Goal: Entertainment & Leisure: Browse casually

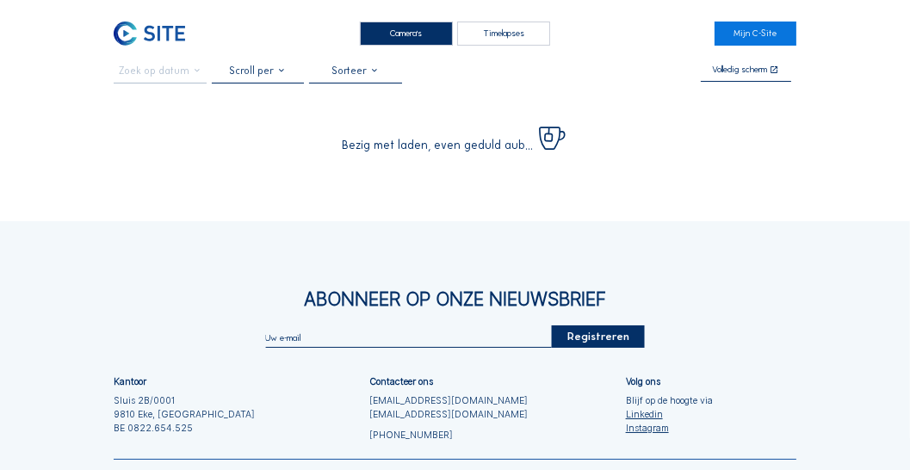
click at [434, 38] on div "Camera's" at bounding box center [406, 34] width 93 height 24
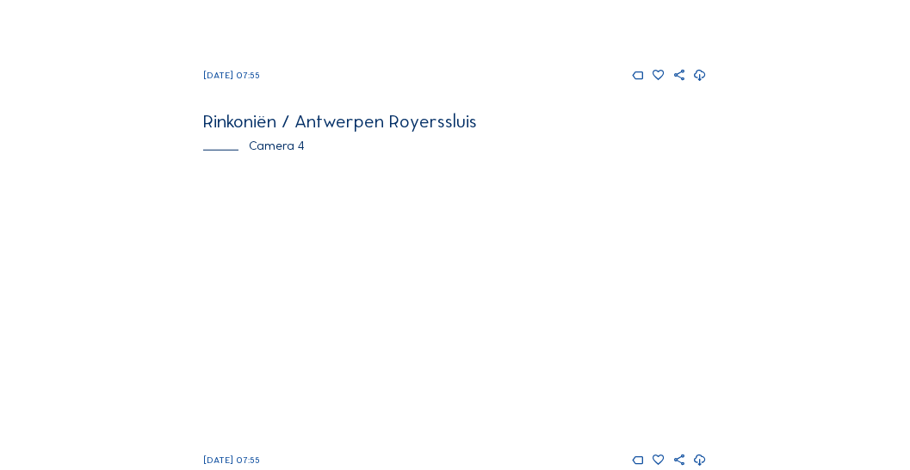
scroll to position [1565, 0]
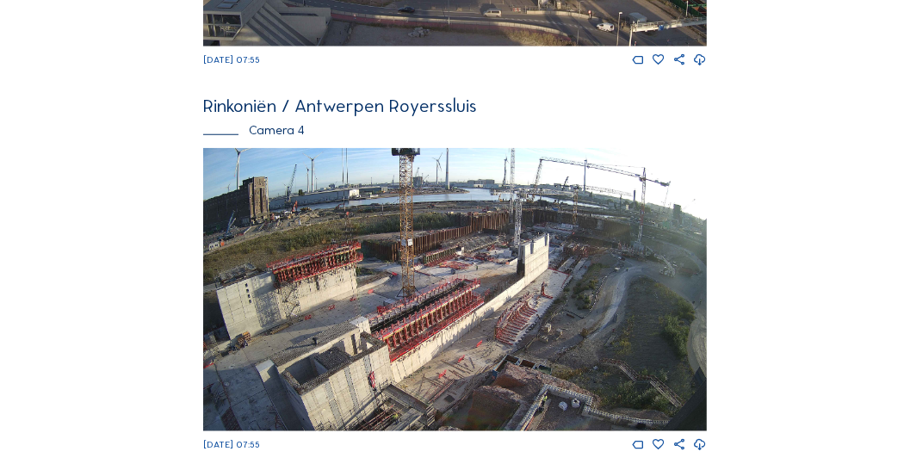
click at [475, 319] on img at bounding box center [455, 289] width 504 height 283
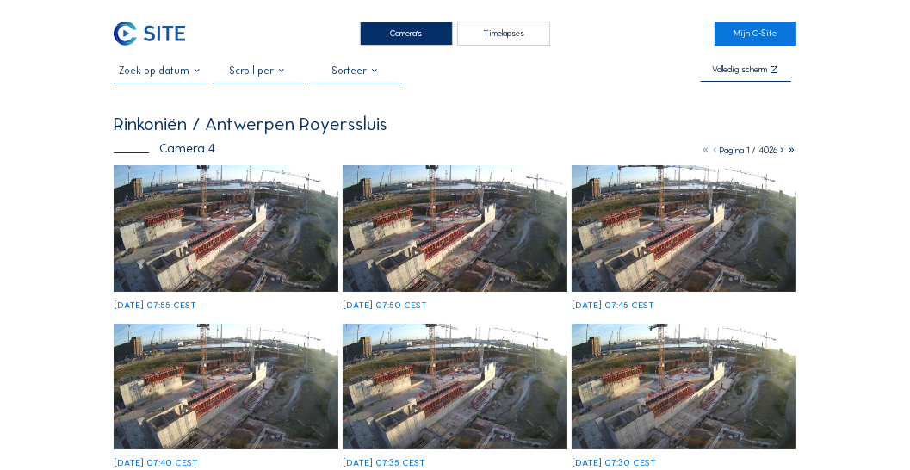
click at [206, 202] on img at bounding box center [226, 228] width 225 height 127
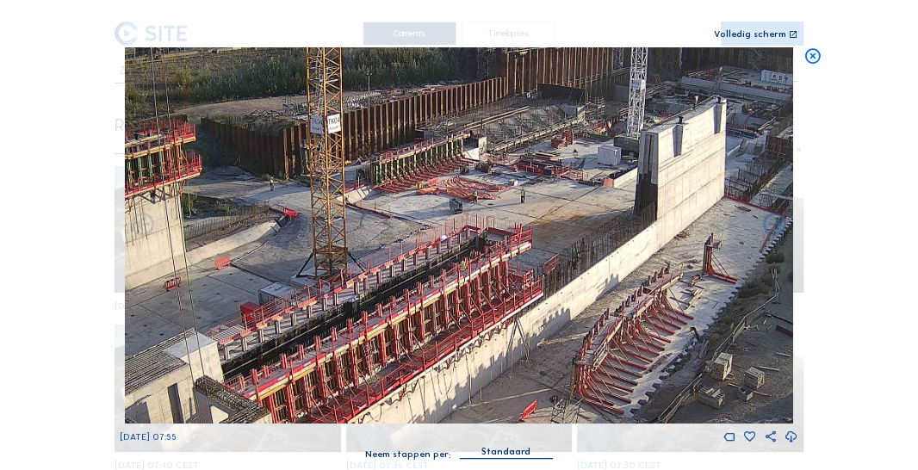
click at [365, 223] on img at bounding box center [459, 235] width 669 height 376
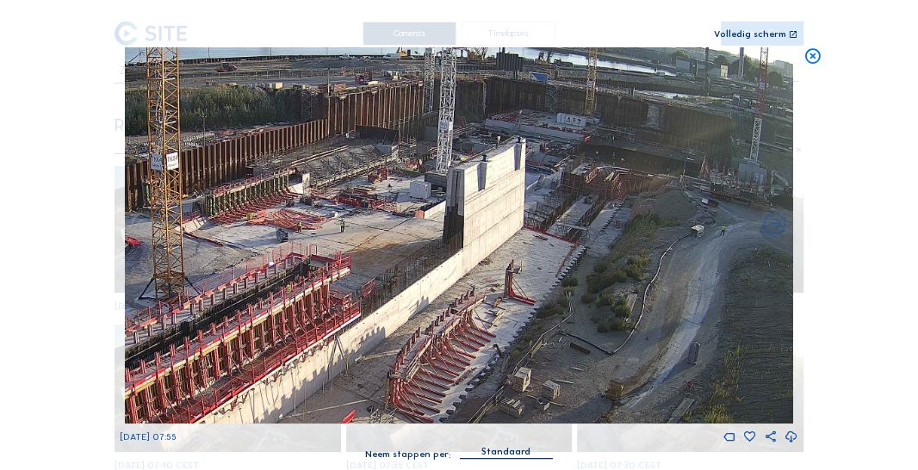
drag, startPoint x: 300, startPoint y: 270, endPoint x: 245, endPoint y: 279, distance: 54.9
click at [245, 279] on img at bounding box center [459, 235] width 669 height 376
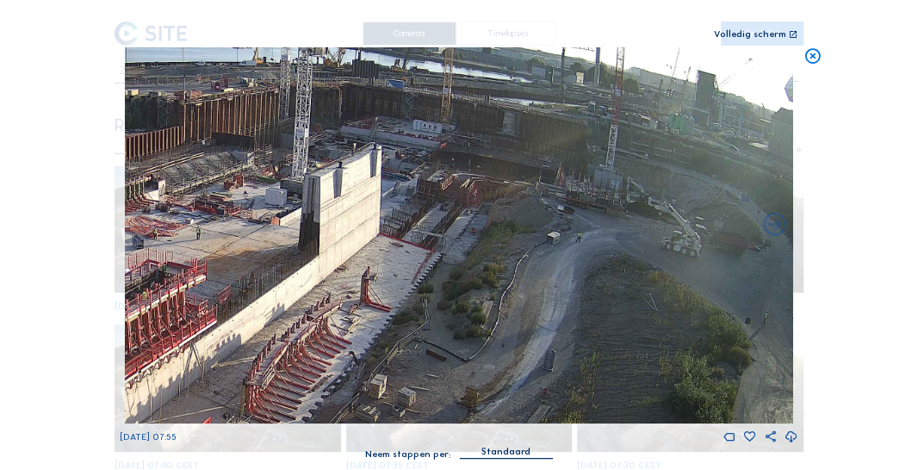
drag, startPoint x: 469, startPoint y: 280, endPoint x: 124, endPoint y: 282, distance: 345.3
click at [125, 282] on img at bounding box center [459, 235] width 669 height 376
click at [807, 63] on icon at bounding box center [812, 56] width 18 height 19
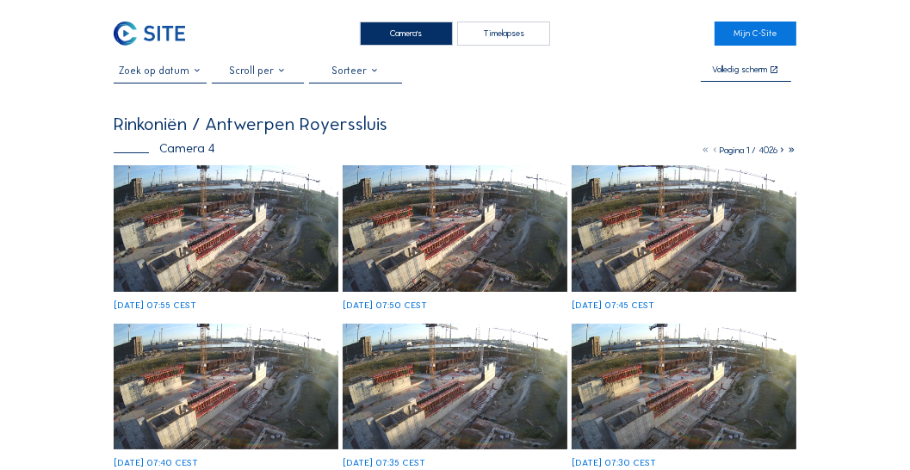
click at [442, 31] on div "Camera's" at bounding box center [406, 34] width 93 height 24
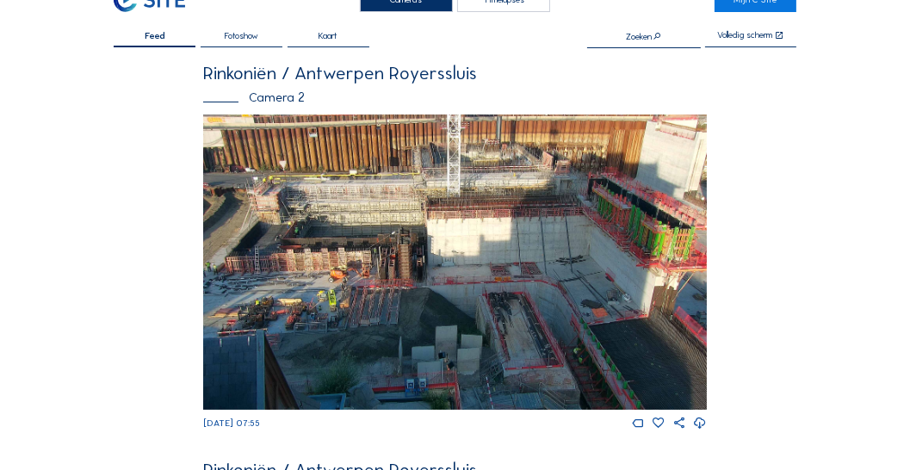
scroll to position [49, 0]
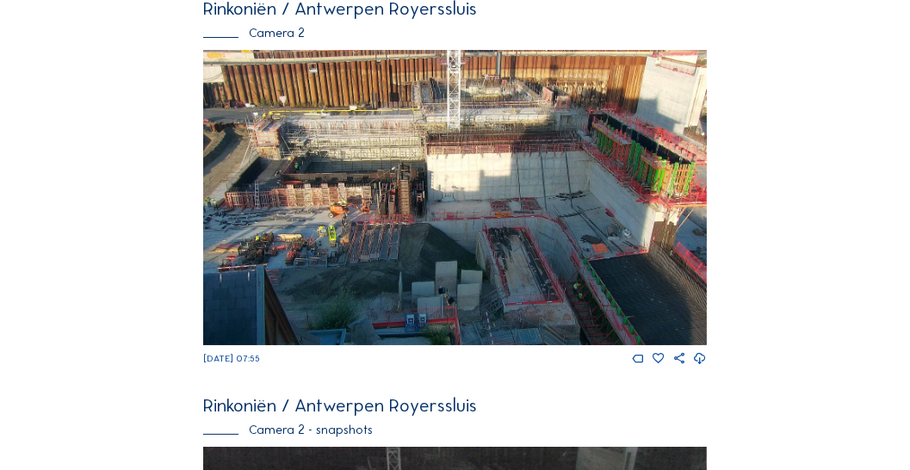
scroll to position [0, 0]
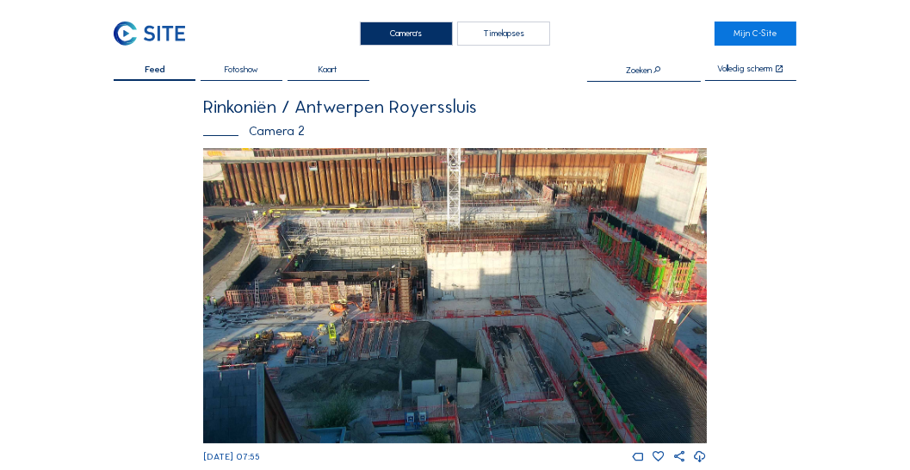
click at [400, 34] on div "Camera's" at bounding box center [406, 34] width 93 height 24
click at [415, 27] on div "Camera's" at bounding box center [406, 34] width 93 height 24
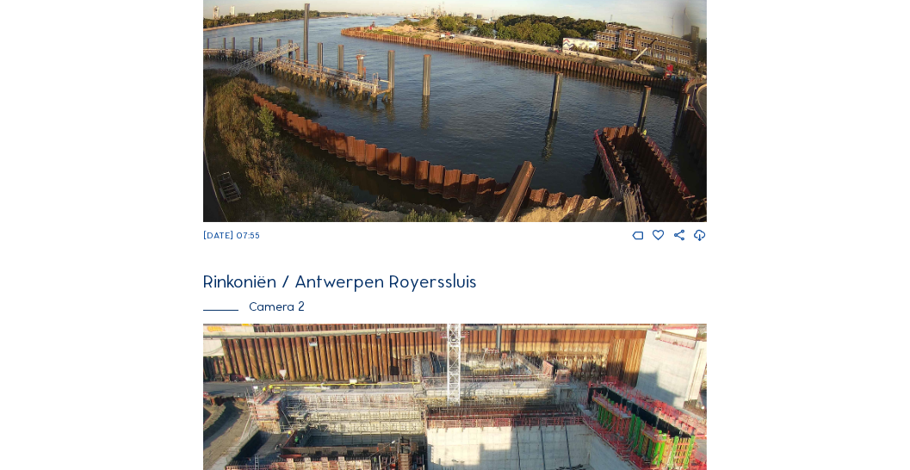
scroll to position [443, 0]
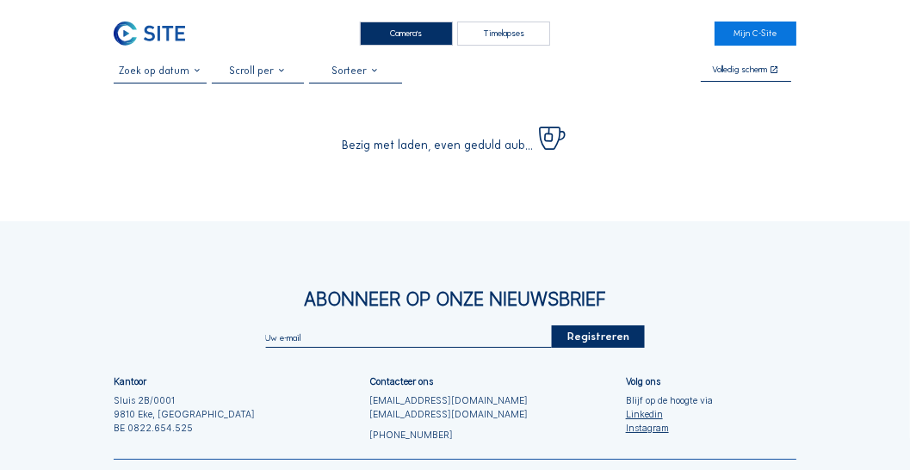
click at [405, 28] on div "Camera's" at bounding box center [406, 34] width 93 height 24
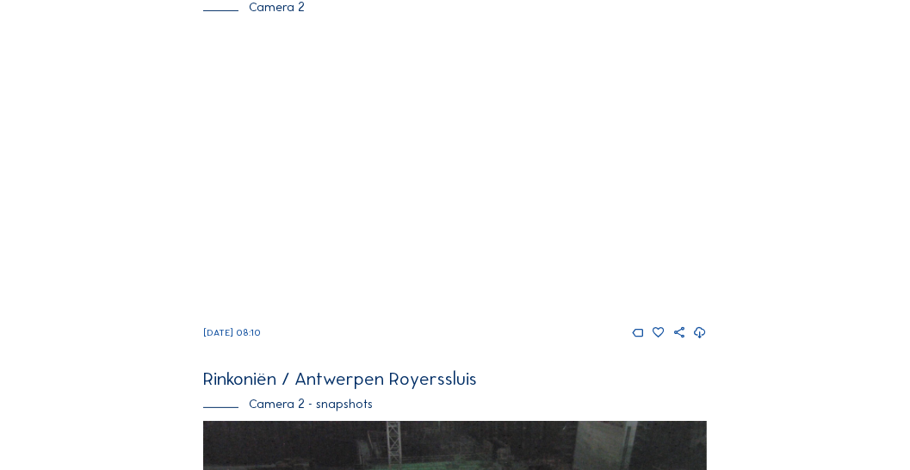
scroll to position [488, 0]
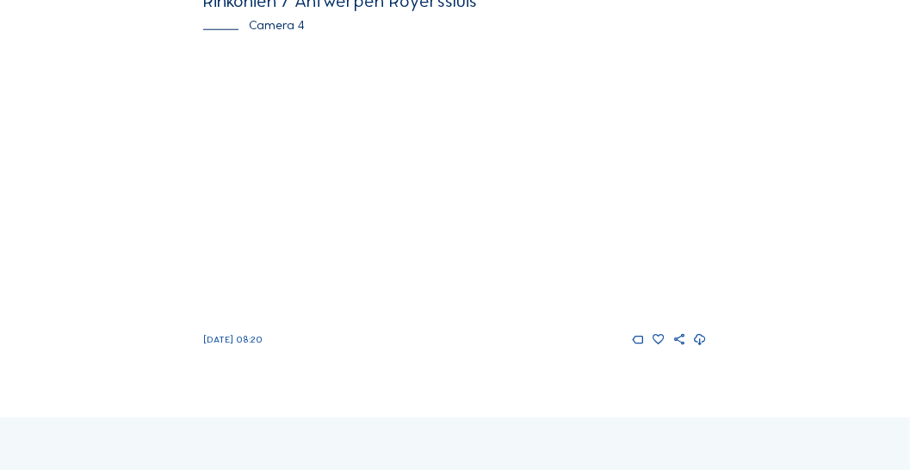
scroll to position [1670, 0]
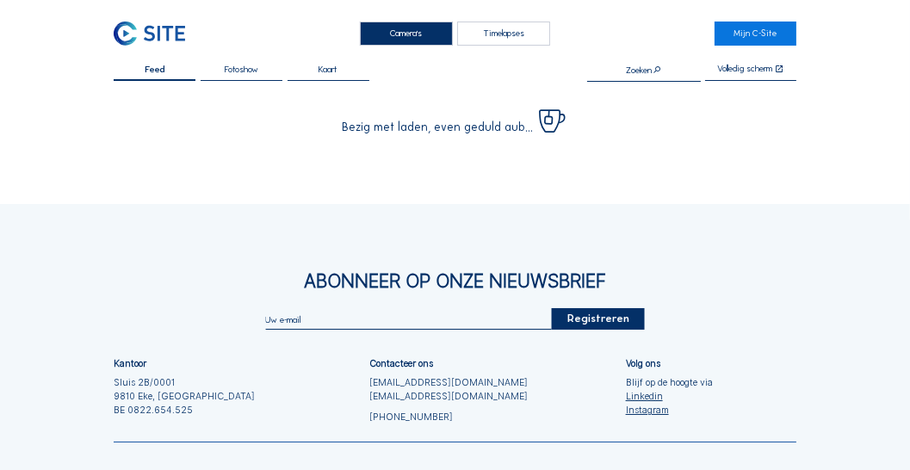
click at [428, 22] on div "Camera's" at bounding box center [406, 34] width 93 height 24
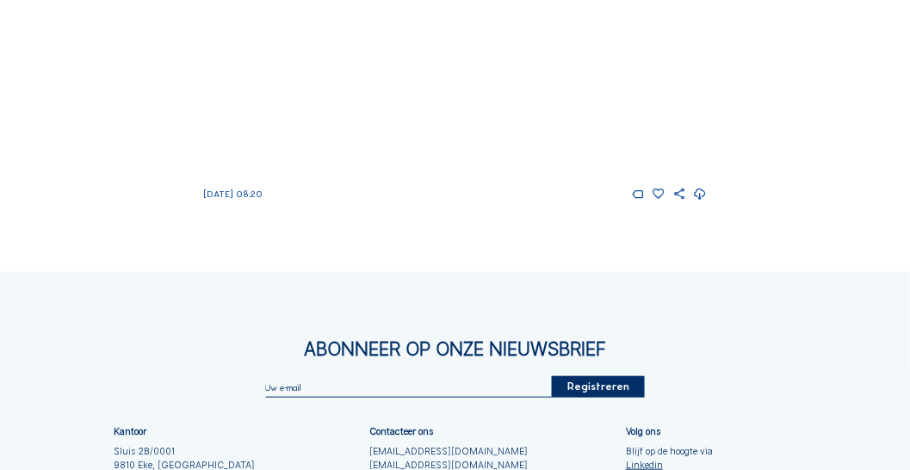
scroll to position [1669, 0]
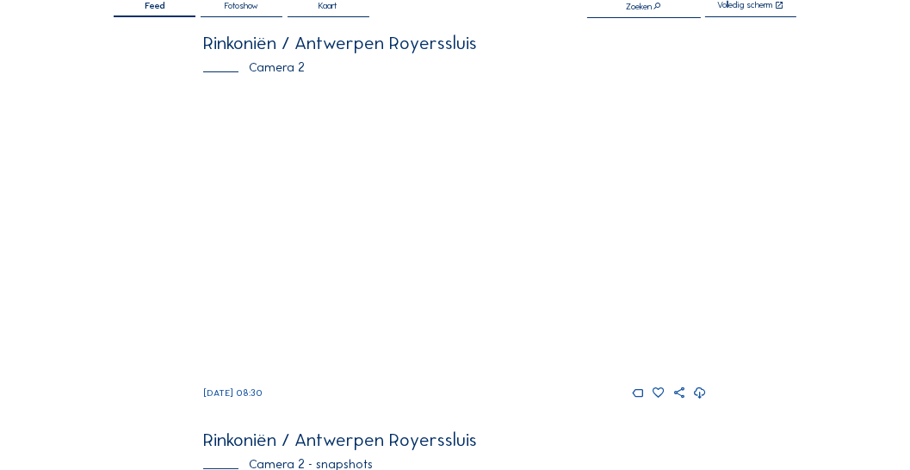
scroll to position [49, 0]
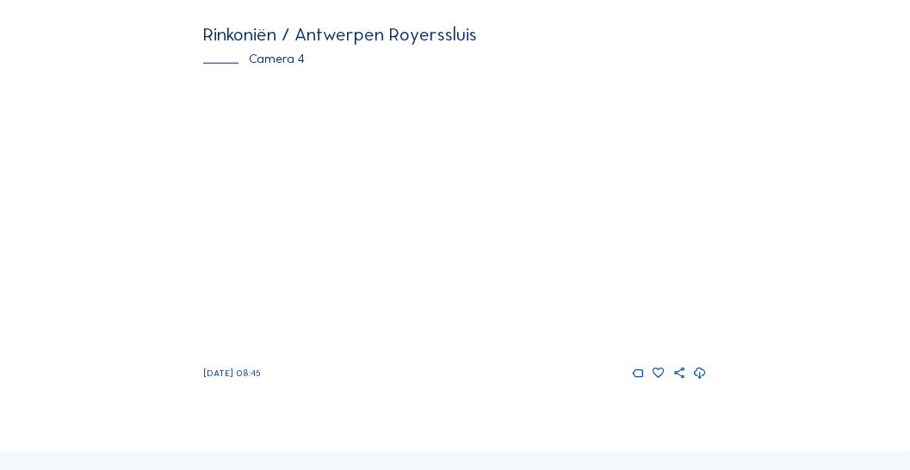
scroll to position [1571, 0]
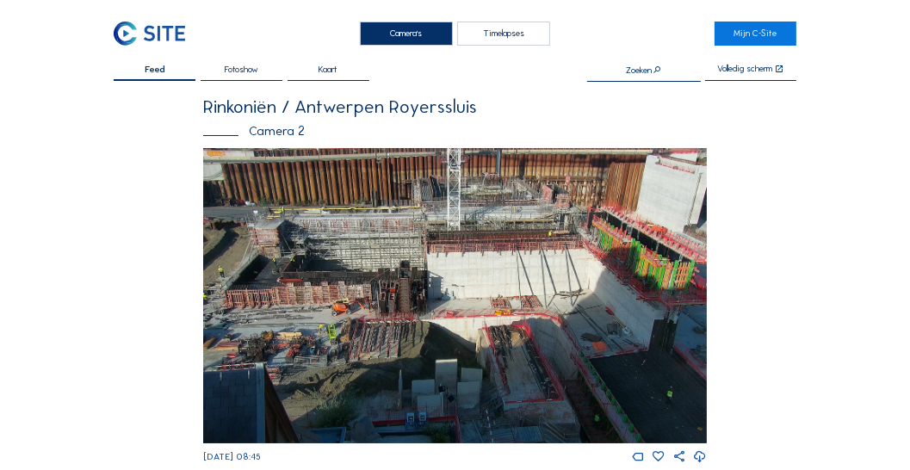
click at [414, 36] on div "Camera's" at bounding box center [406, 34] width 93 height 24
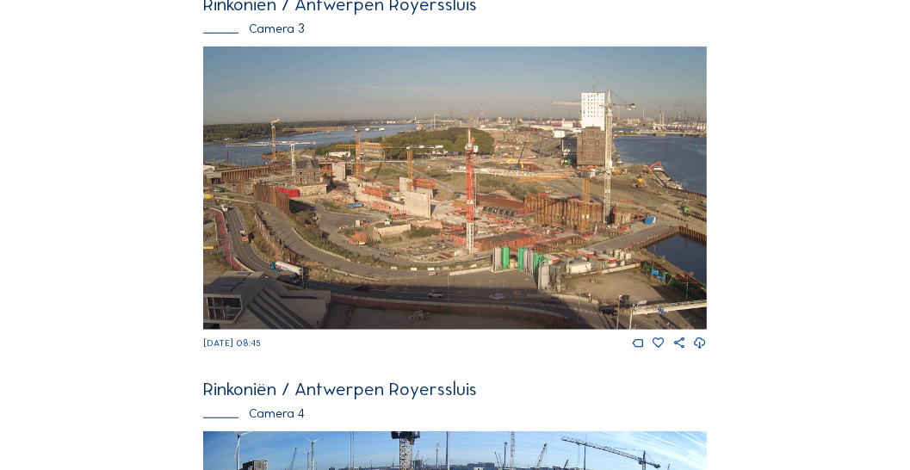
scroll to position [1270, 0]
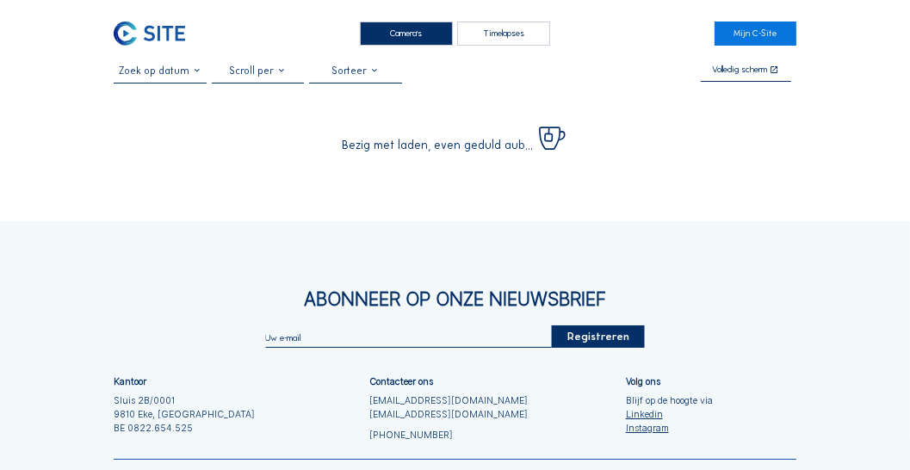
click at [424, 24] on div "Camera's" at bounding box center [406, 34] width 93 height 24
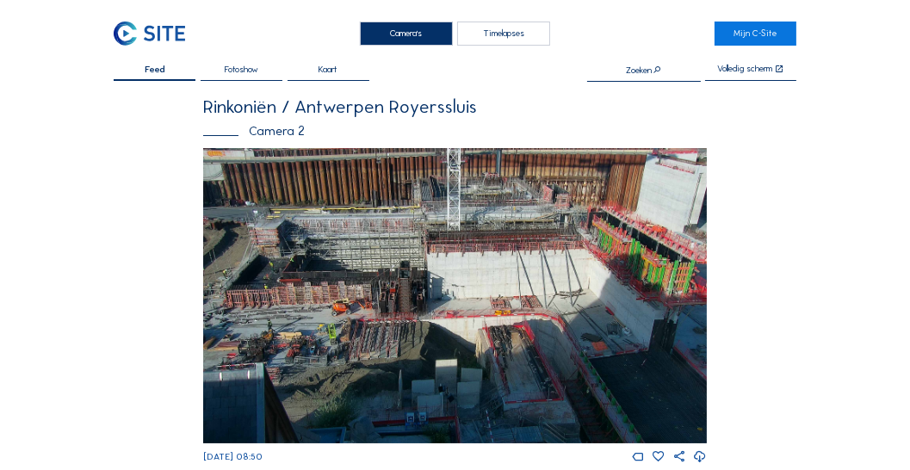
click at [414, 33] on div "Camera's" at bounding box center [406, 34] width 93 height 24
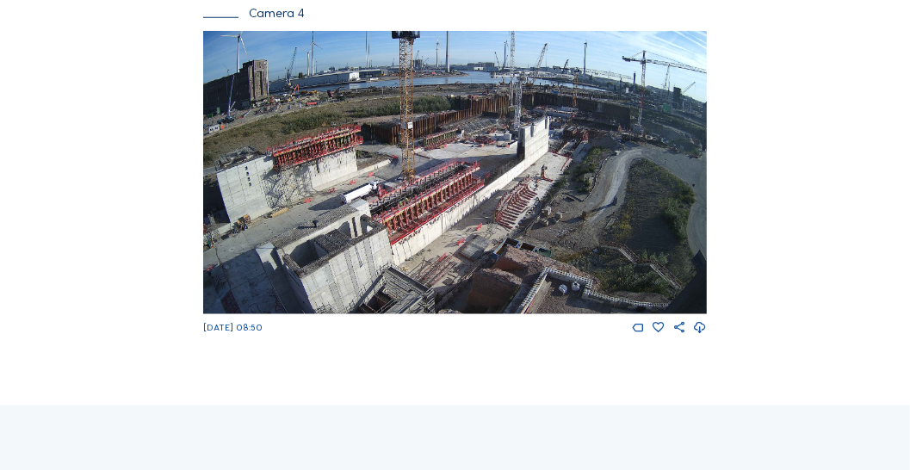
scroll to position [1669, 0]
